Goal: Task Accomplishment & Management: Use online tool/utility

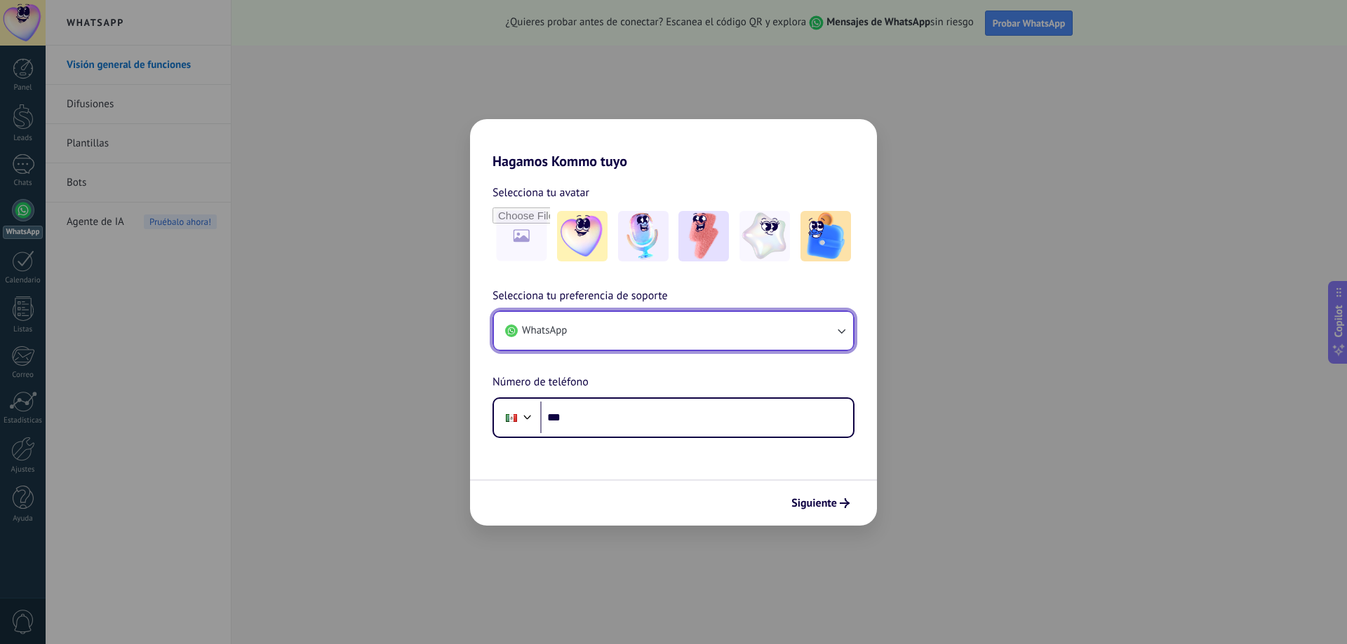
click at [835, 338] on icon "button" at bounding box center [841, 331] width 14 height 14
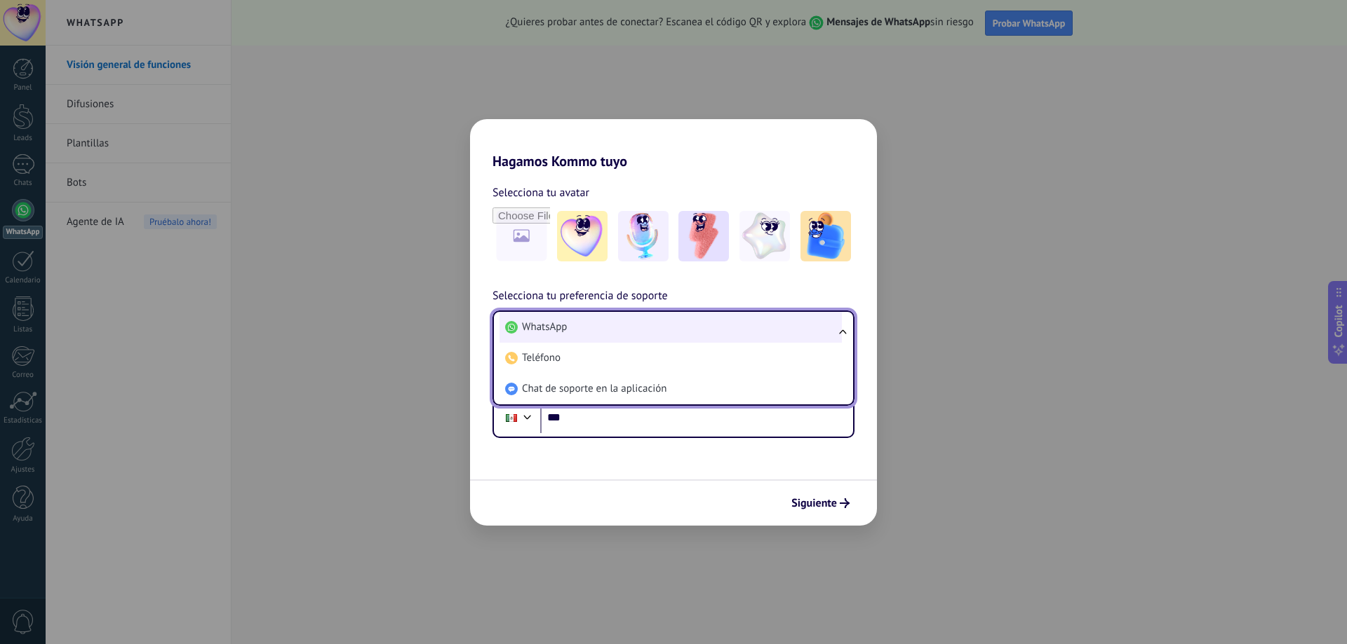
click at [558, 325] on span "WhatsApp" at bounding box center [544, 327] width 45 height 14
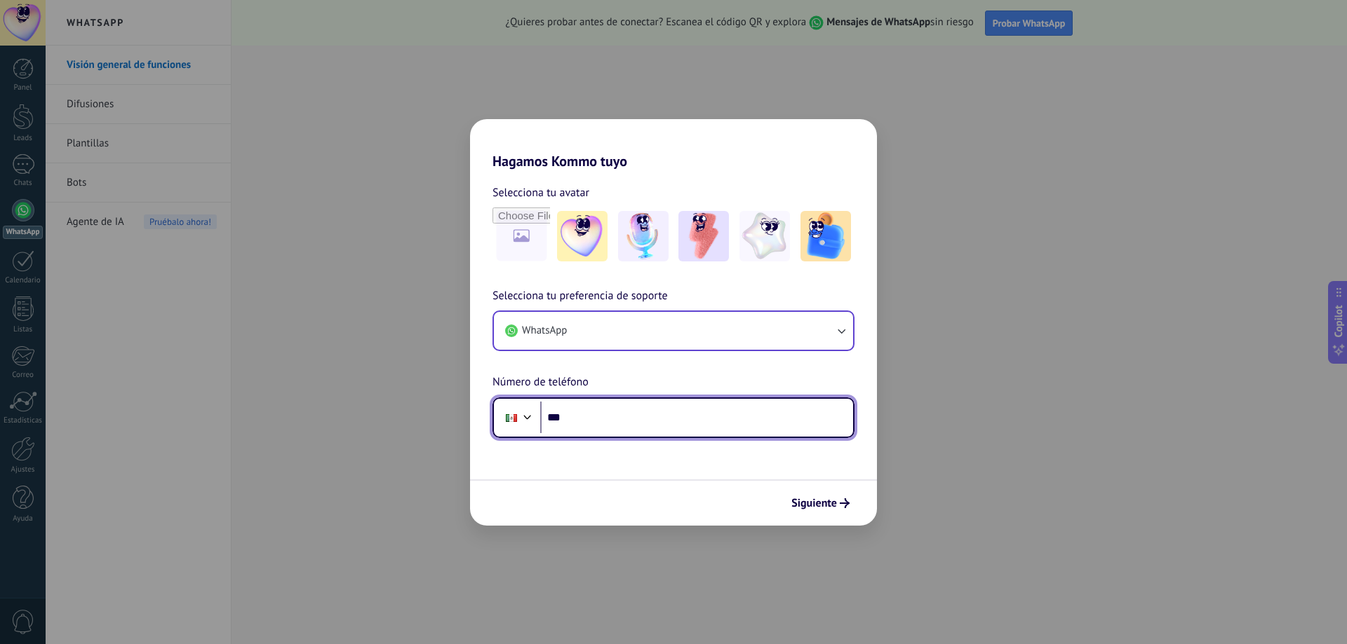
click at [608, 432] on input "***" at bounding box center [696, 418] width 313 height 32
type input "**********"
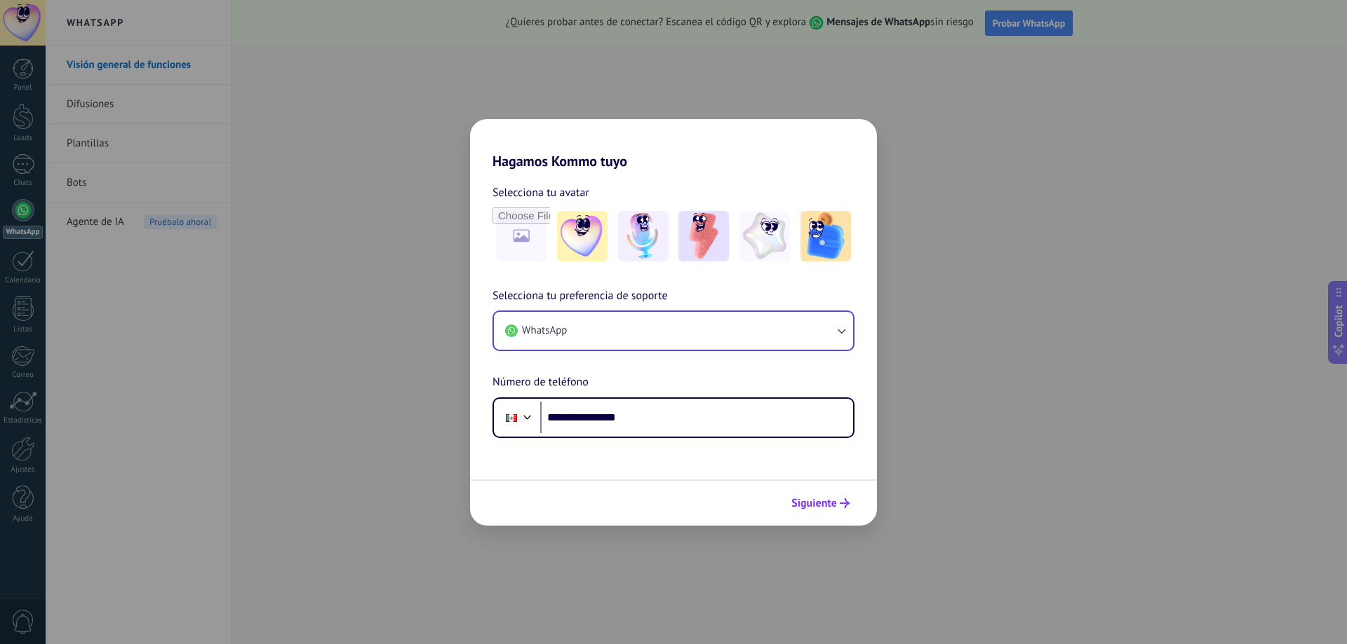
click at [824, 499] on span "Siguiente" at bounding box center [814, 504] width 46 height 10
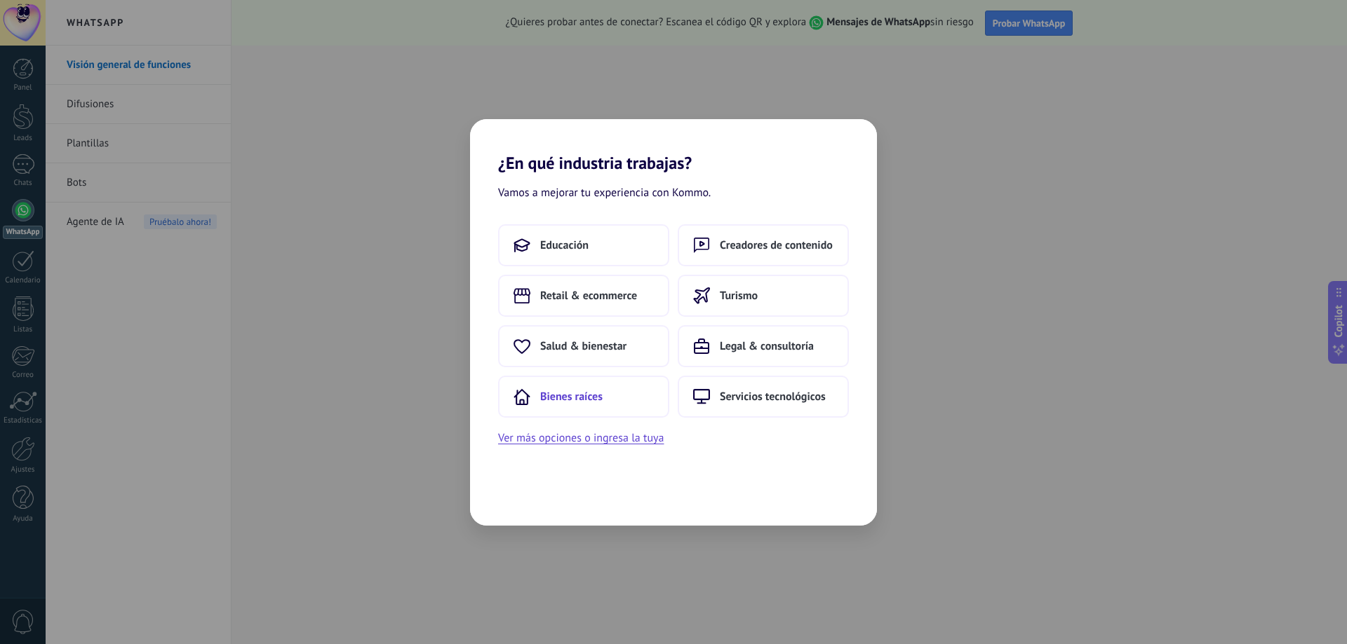
click at [631, 389] on button "Bienes raíces" at bounding box center [583, 397] width 171 height 42
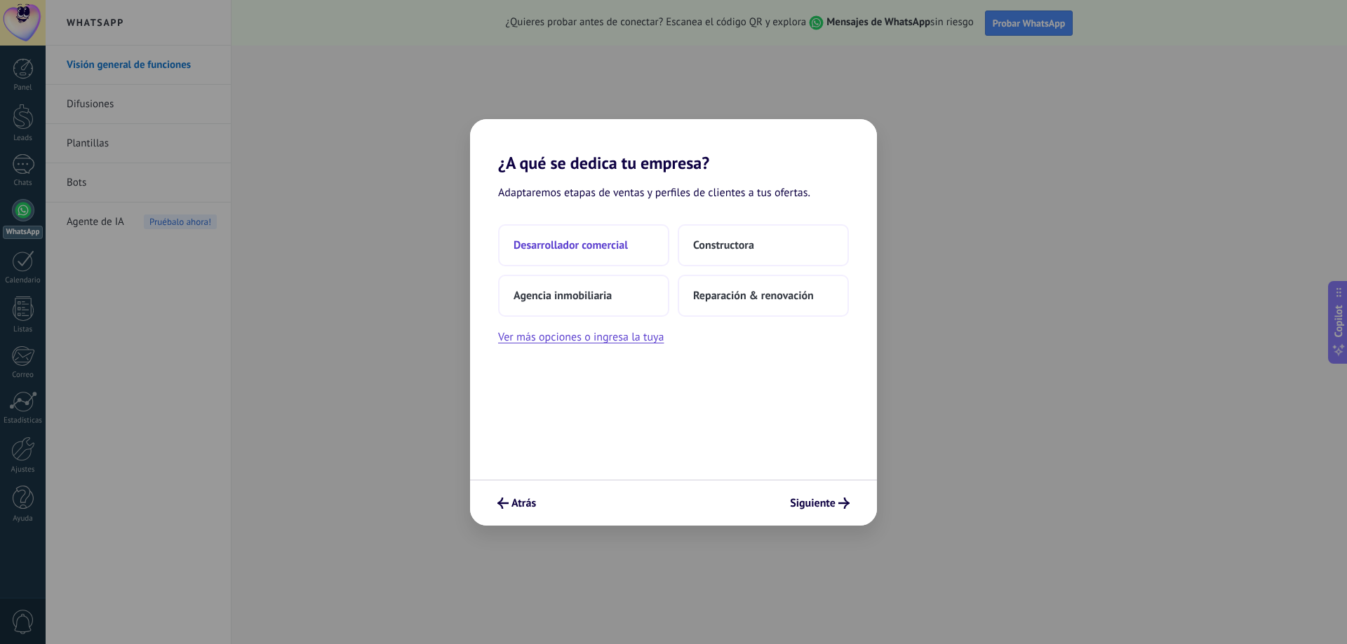
click at [624, 236] on button "Desarrollador comercial" at bounding box center [583, 245] width 171 height 42
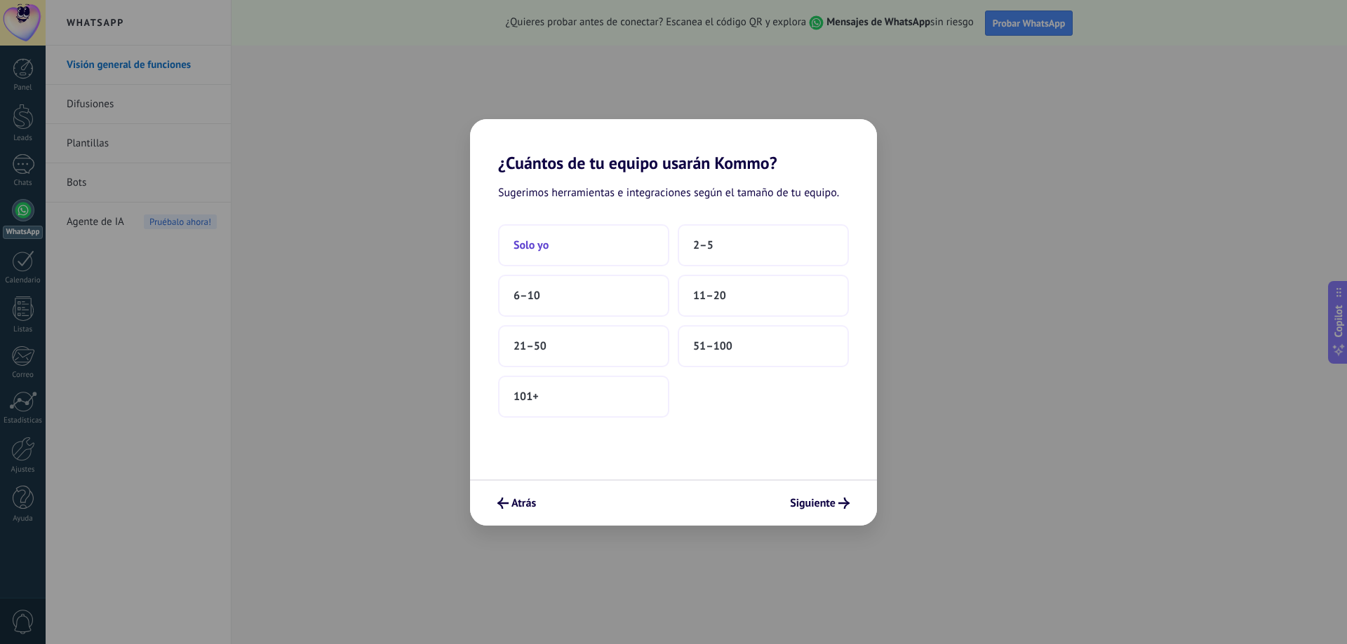
click at [627, 249] on button "Solo yo" at bounding box center [583, 245] width 171 height 42
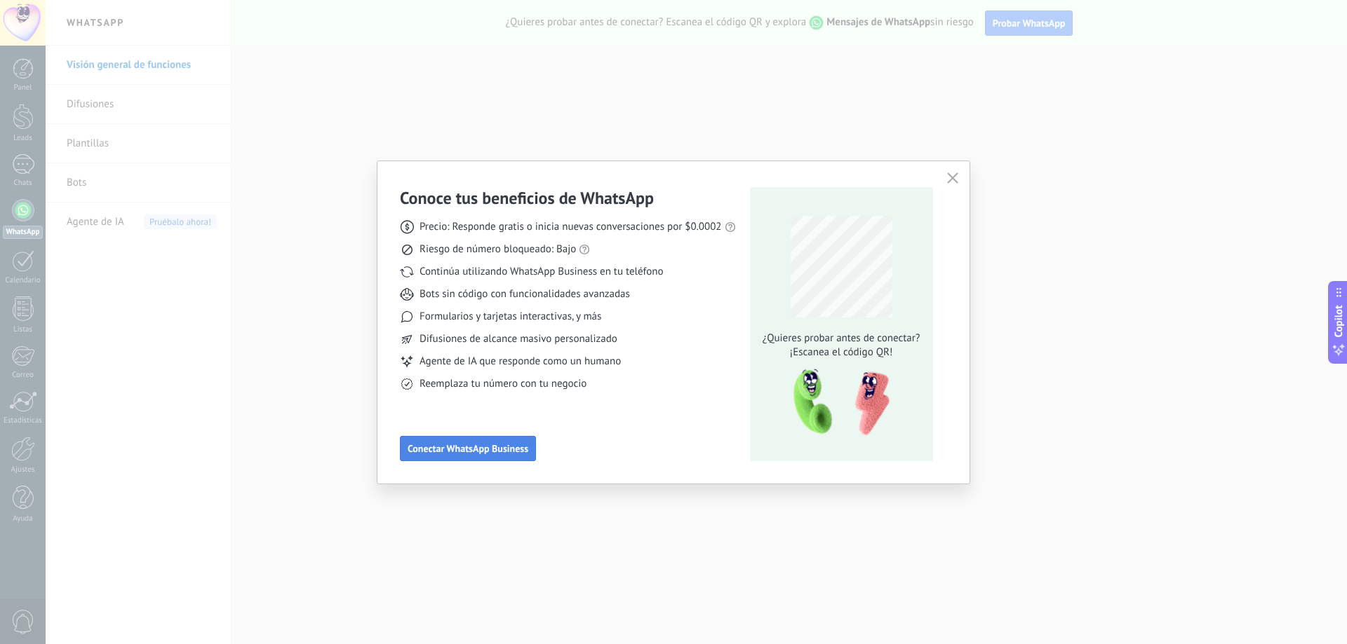
click at [518, 452] on span "Conectar WhatsApp Business" at bounding box center [467, 449] width 121 height 10
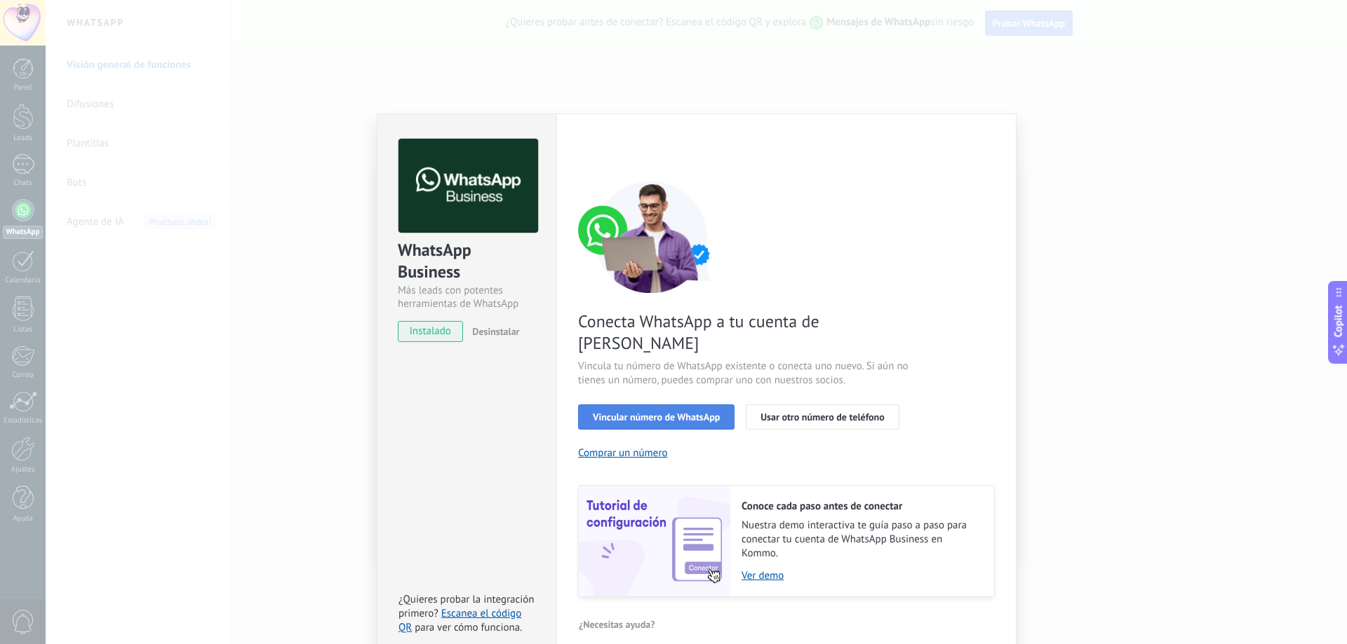
click at [668, 412] on span "Vincular número de WhatsApp" at bounding box center [656, 417] width 127 height 10
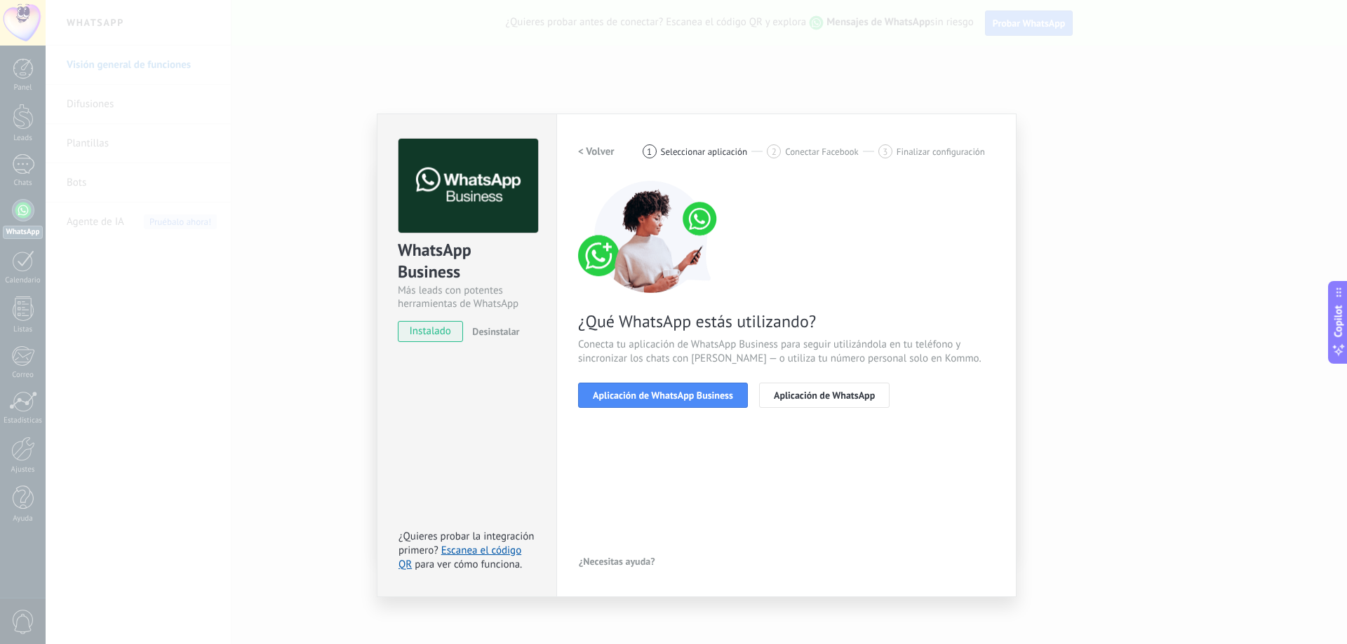
click at [593, 149] on h2 "< Volver" at bounding box center [596, 151] width 36 height 13
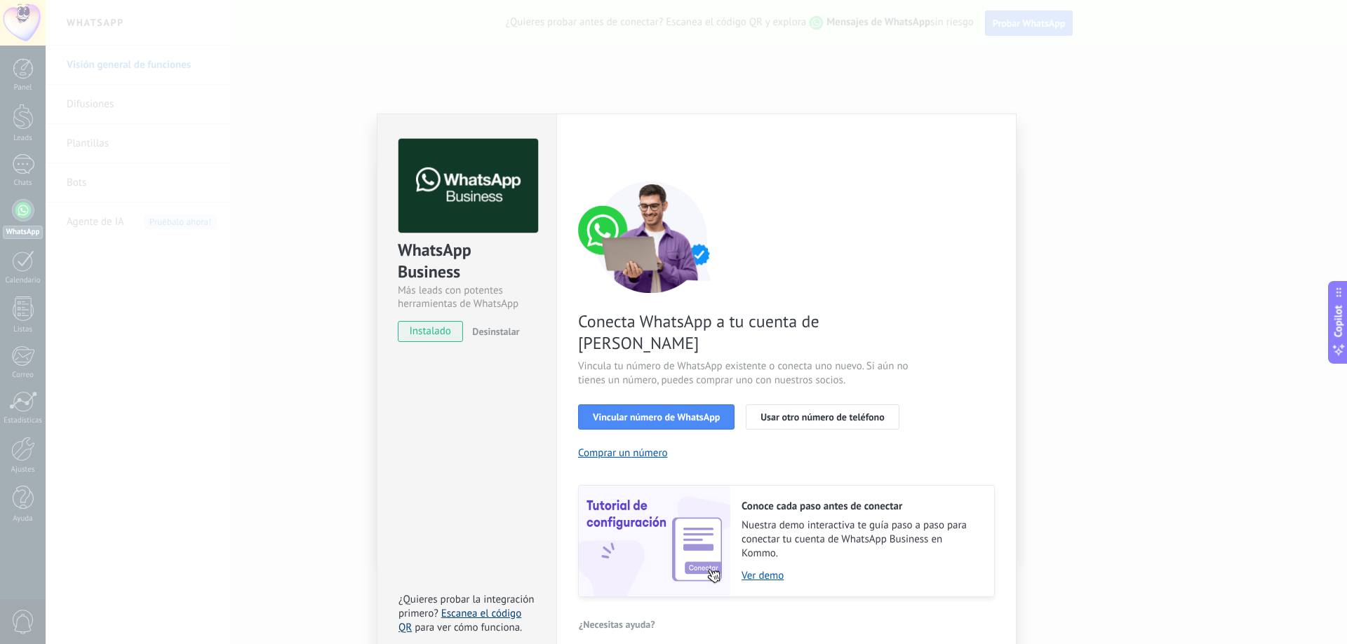
click at [489, 607] on link "Escanea el código QR" at bounding box center [459, 620] width 123 height 27
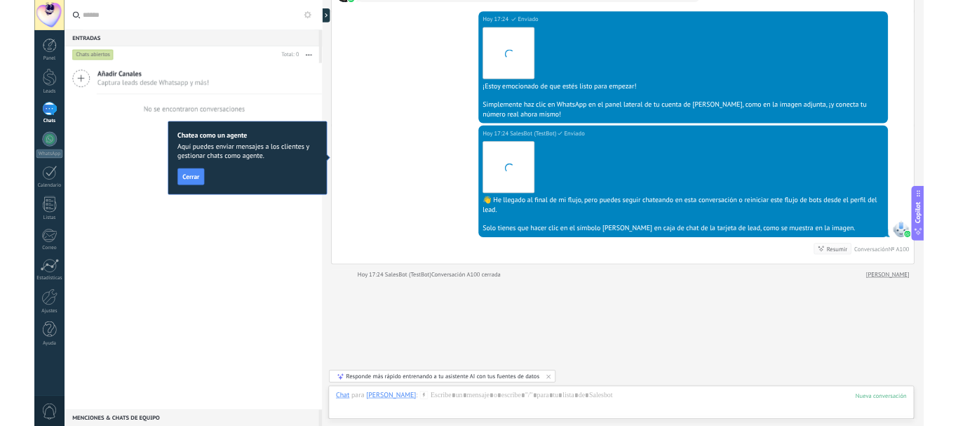
scroll to position [1420, 0]
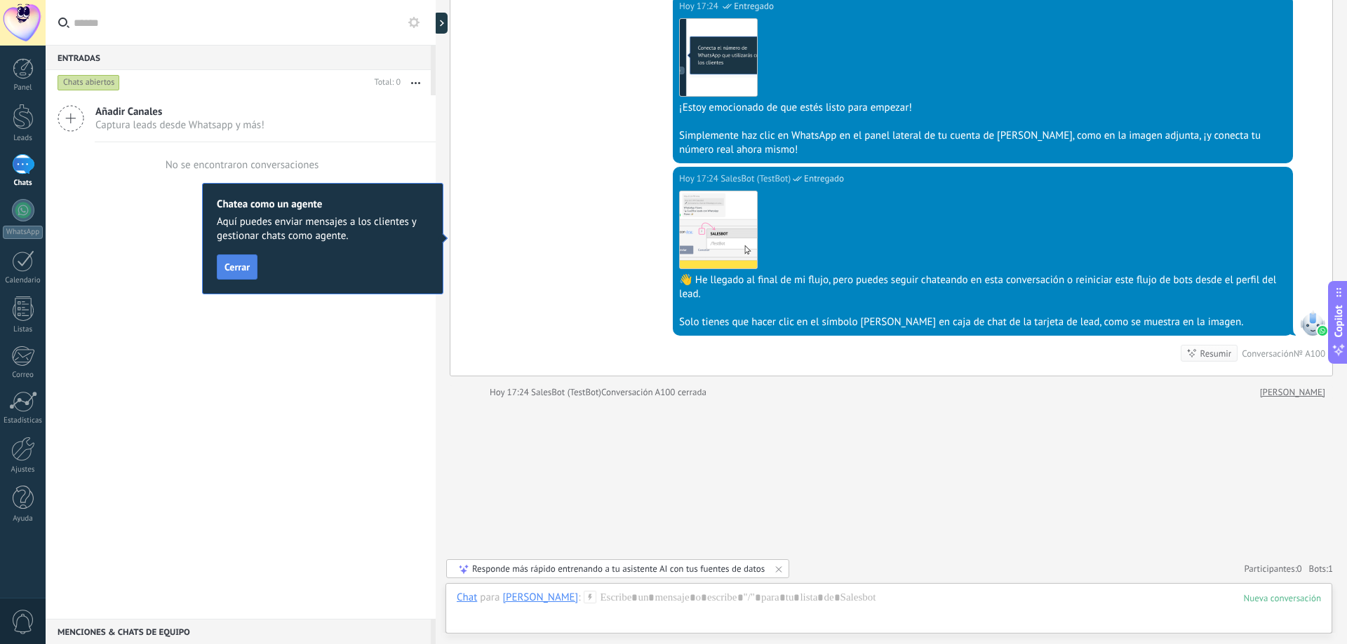
click at [243, 269] on span "Cerrar" at bounding box center [236, 267] width 25 height 10
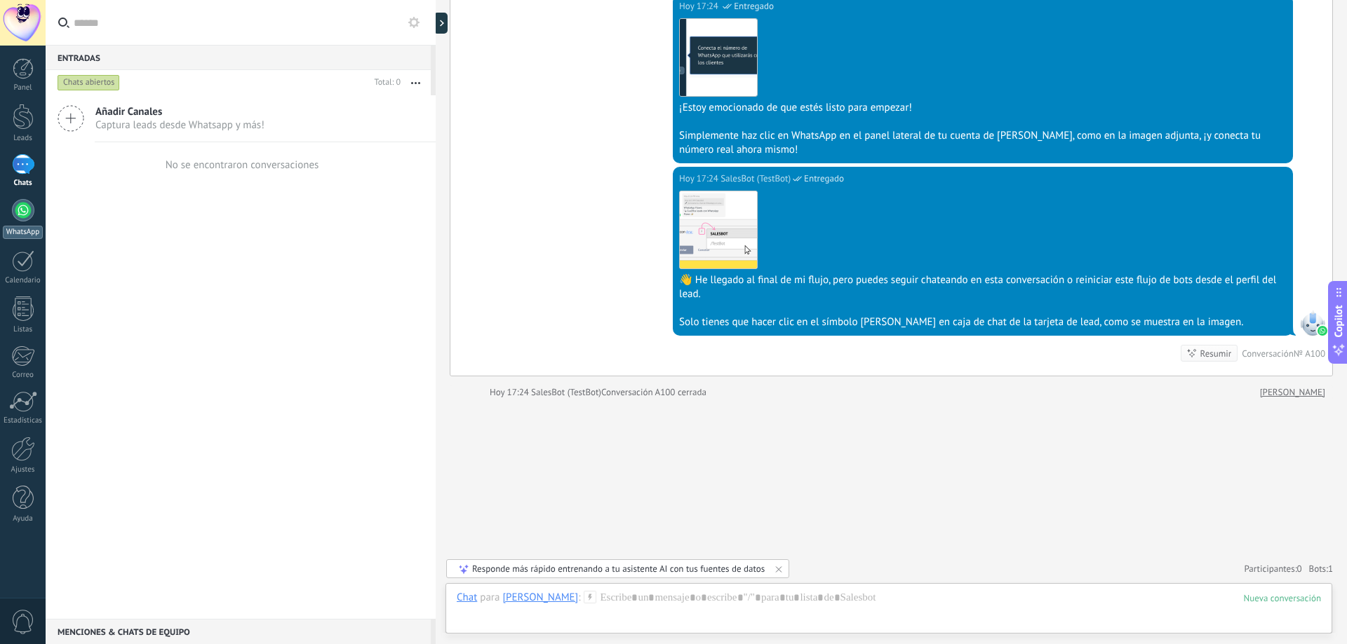
click at [24, 217] on div at bounding box center [23, 210] width 22 height 22
